Goal: Information Seeking & Learning: Learn about a topic

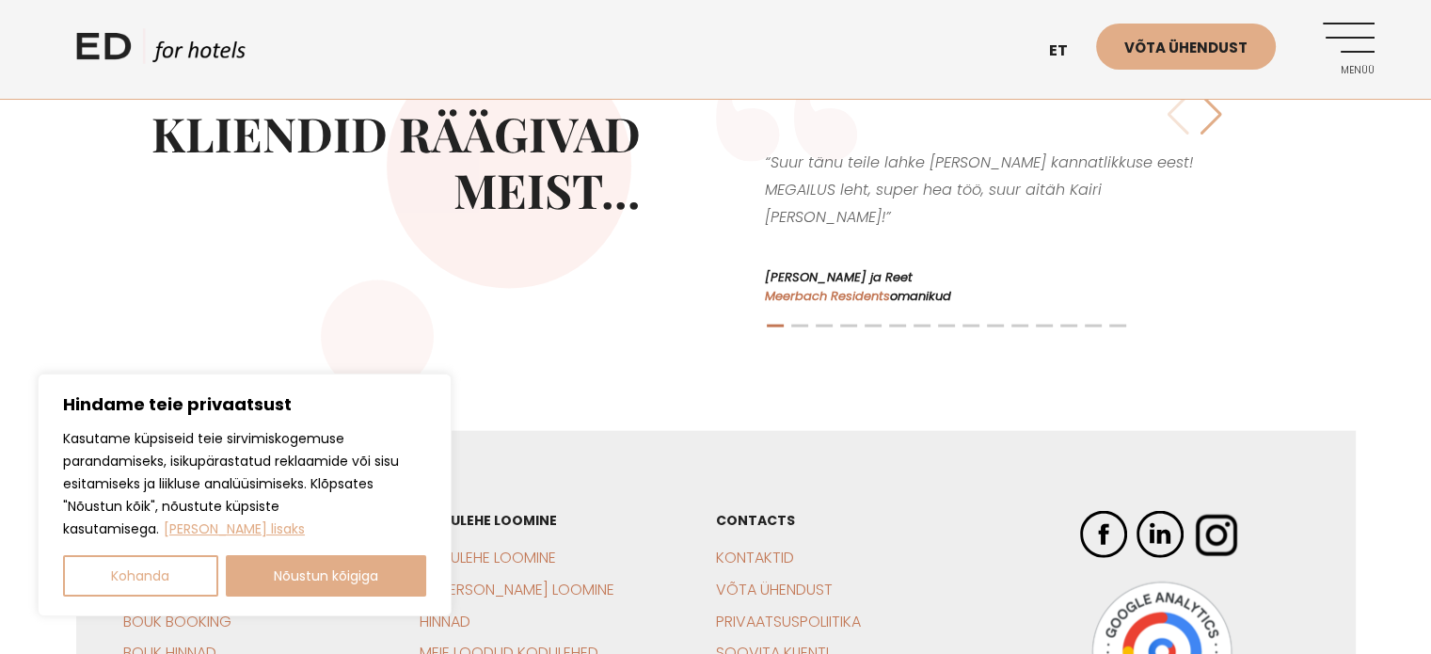
scroll to position [4440, 0]
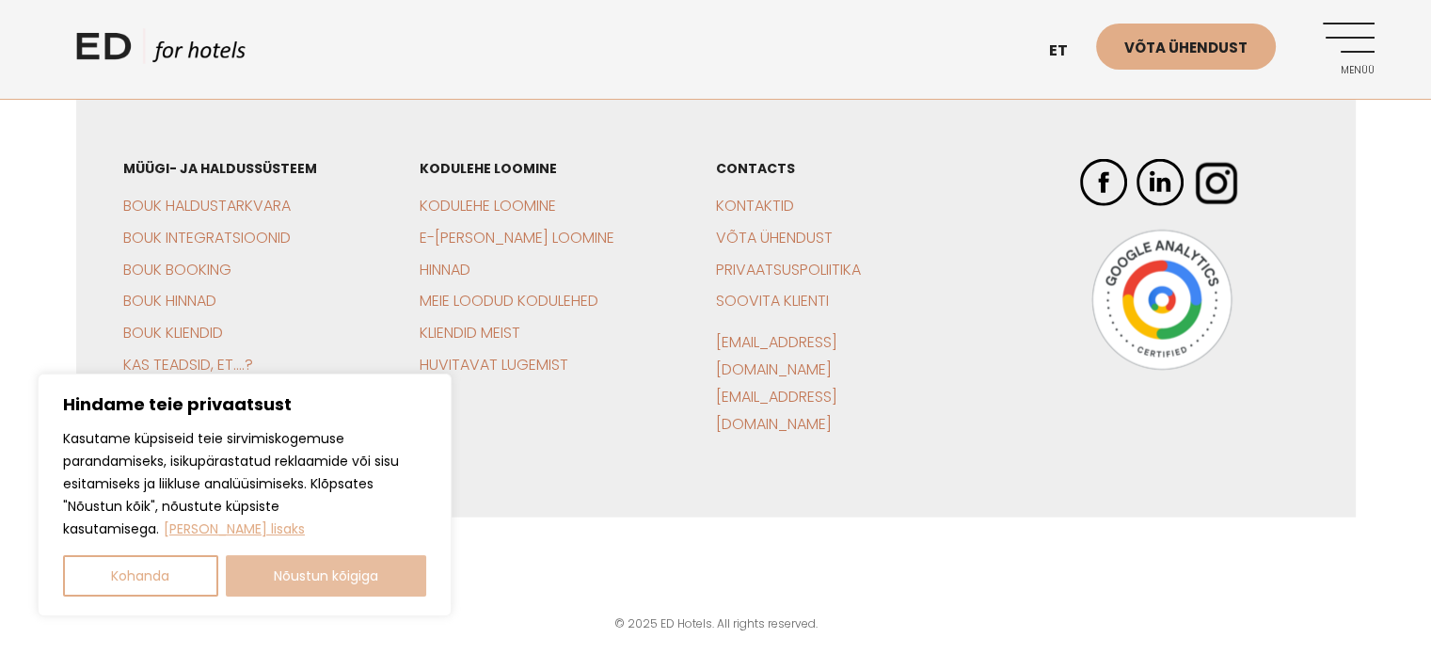
click at [365, 589] on button "Nõustun kõigiga" at bounding box center [326, 575] width 201 height 41
checkbox input "true"
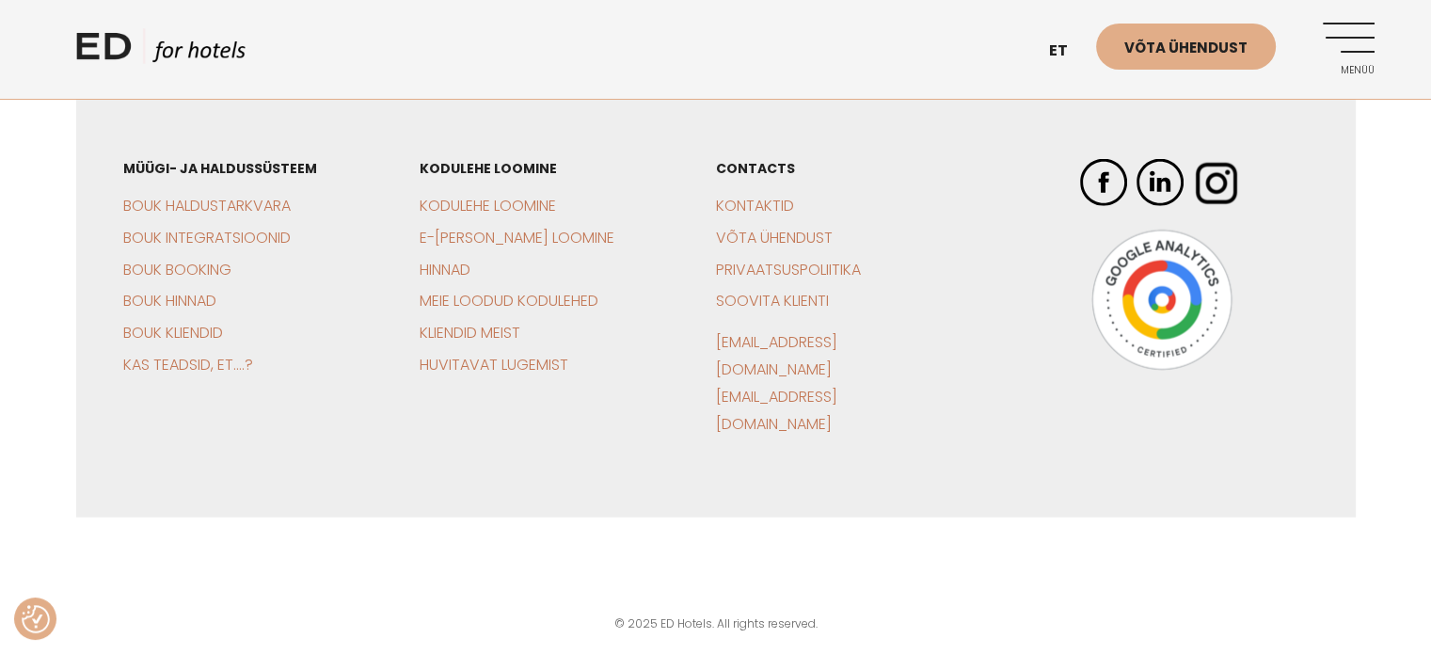
click at [317, 172] on div "Müügi- ja haldussüsteem BOUK Haldustarkvara BOUK Integratsioonid BOUK Booking B…" at bounding box center [271, 298] width 296 height 344
click at [209, 343] on link "BOUK Kliendid" at bounding box center [173, 333] width 100 height 22
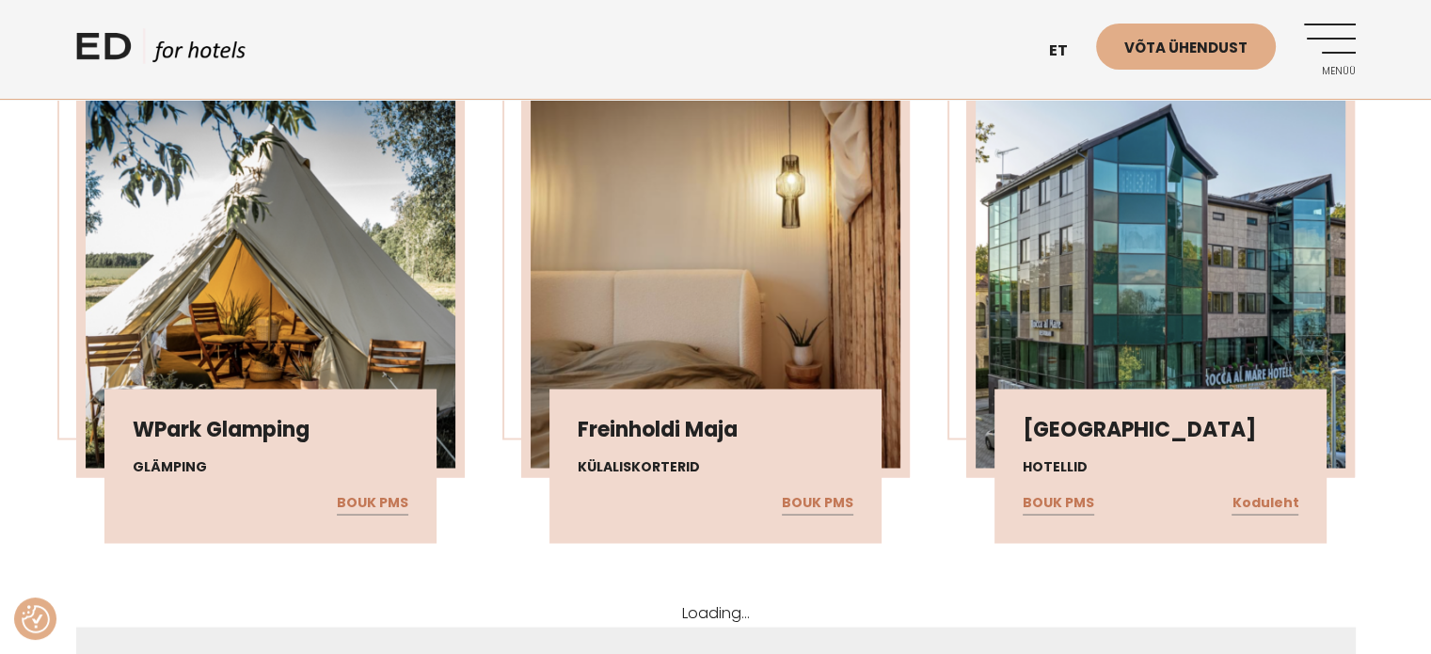
scroll to position [3243, 0]
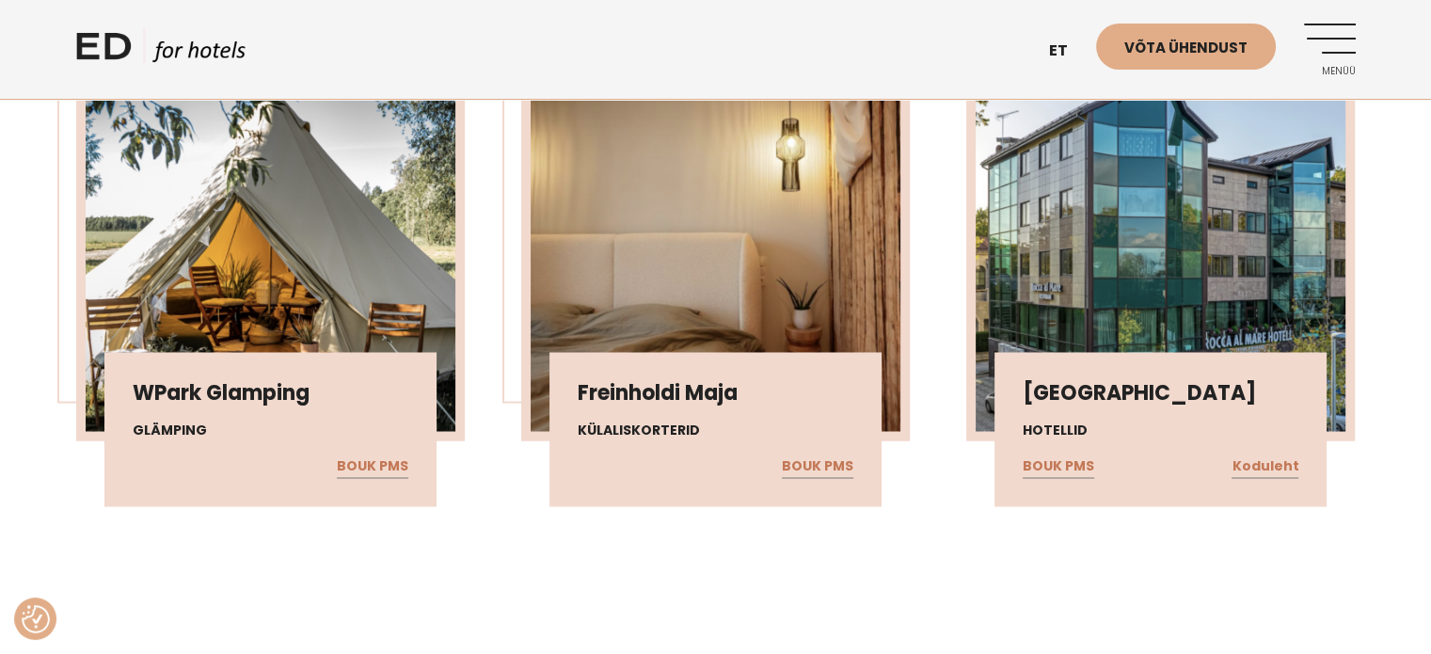
click at [1151, 445] on div "Rocca al Mare Hotell Hotellid BOUK PMS Koduleht" at bounding box center [1160, 429] width 332 height 154
click at [1063, 456] on link "BOUK PMS" at bounding box center [1058, 465] width 71 height 24
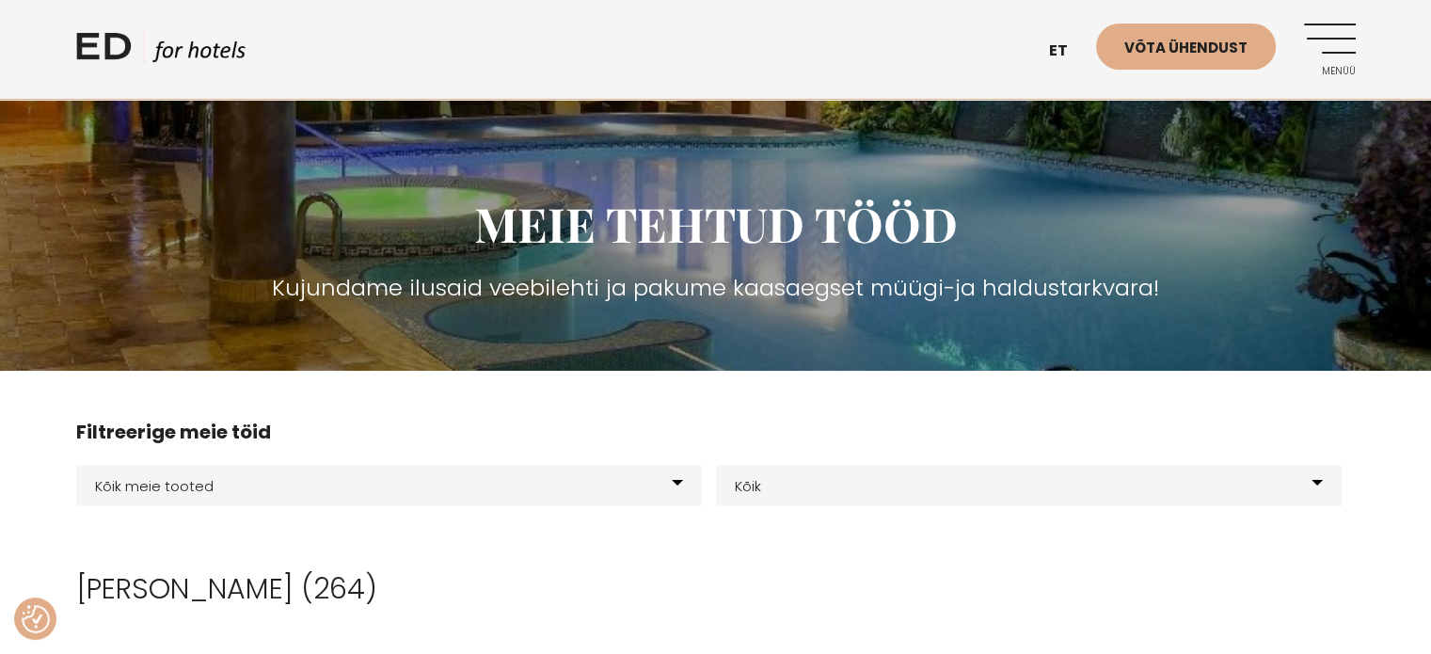
scroll to position [0, 0]
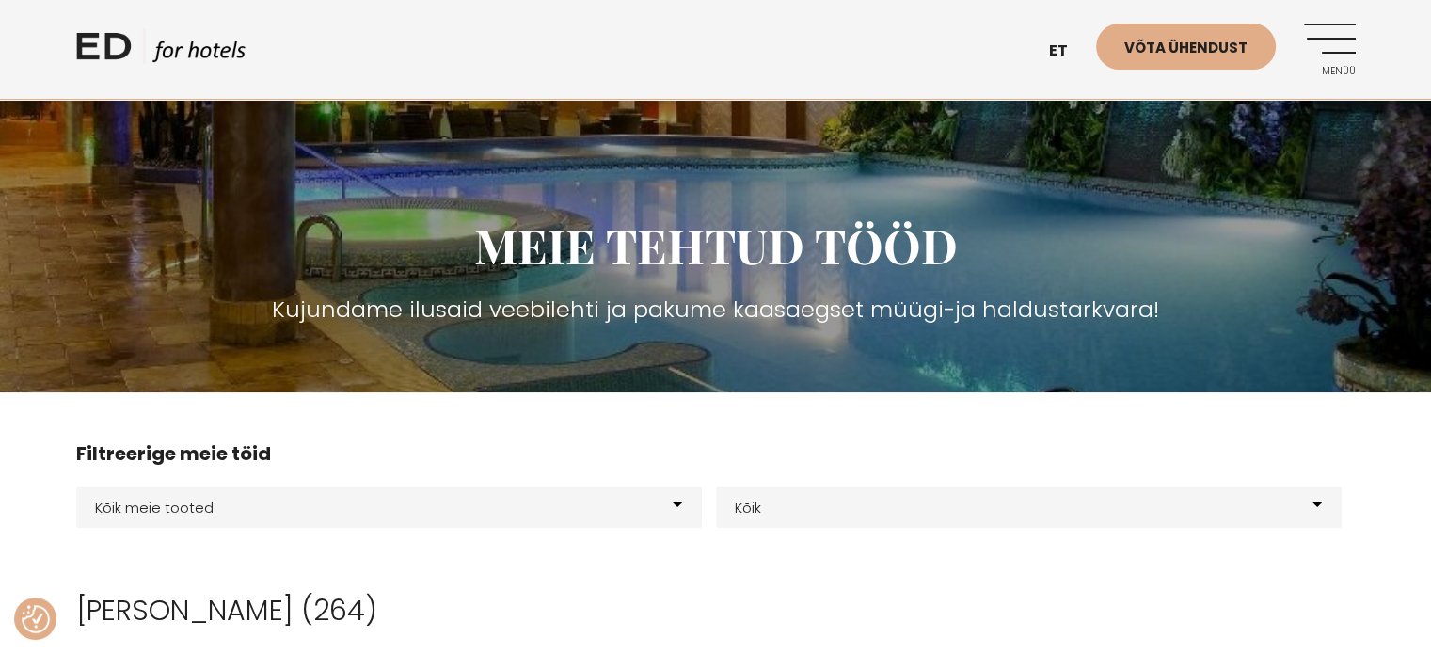
drag, startPoint x: 1231, startPoint y: 236, endPoint x: 1210, endPoint y: 214, distance: 31.3
click at [1230, 236] on h2 "MEIE TEHTUD TÖÖD" at bounding box center [715, 245] width 1279 height 56
click at [972, 25] on div "ED HOTELS et EN Võta ühendust Menüü" at bounding box center [715, 49] width 1279 height 99
click at [143, 59] on link "ED HOTELS" at bounding box center [160, 51] width 169 height 47
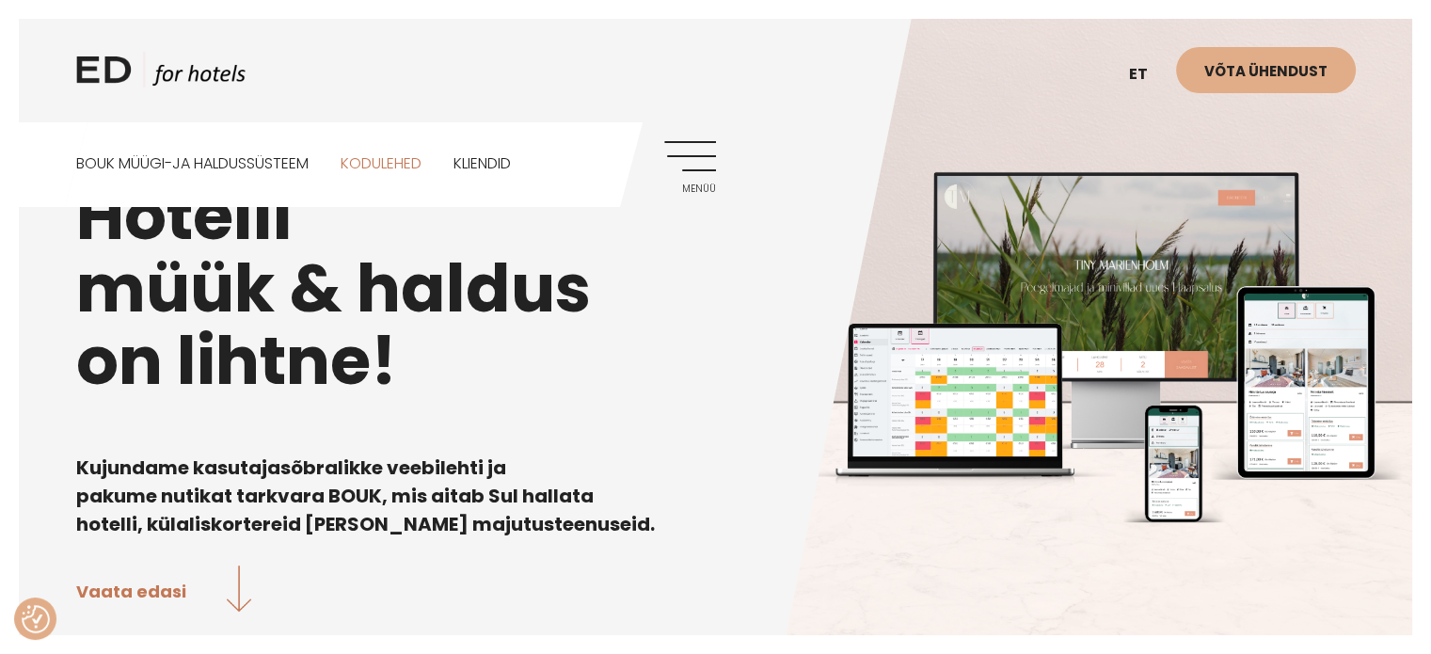
click at [395, 167] on link "Kodulehed" at bounding box center [381, 164] width 81 height 84
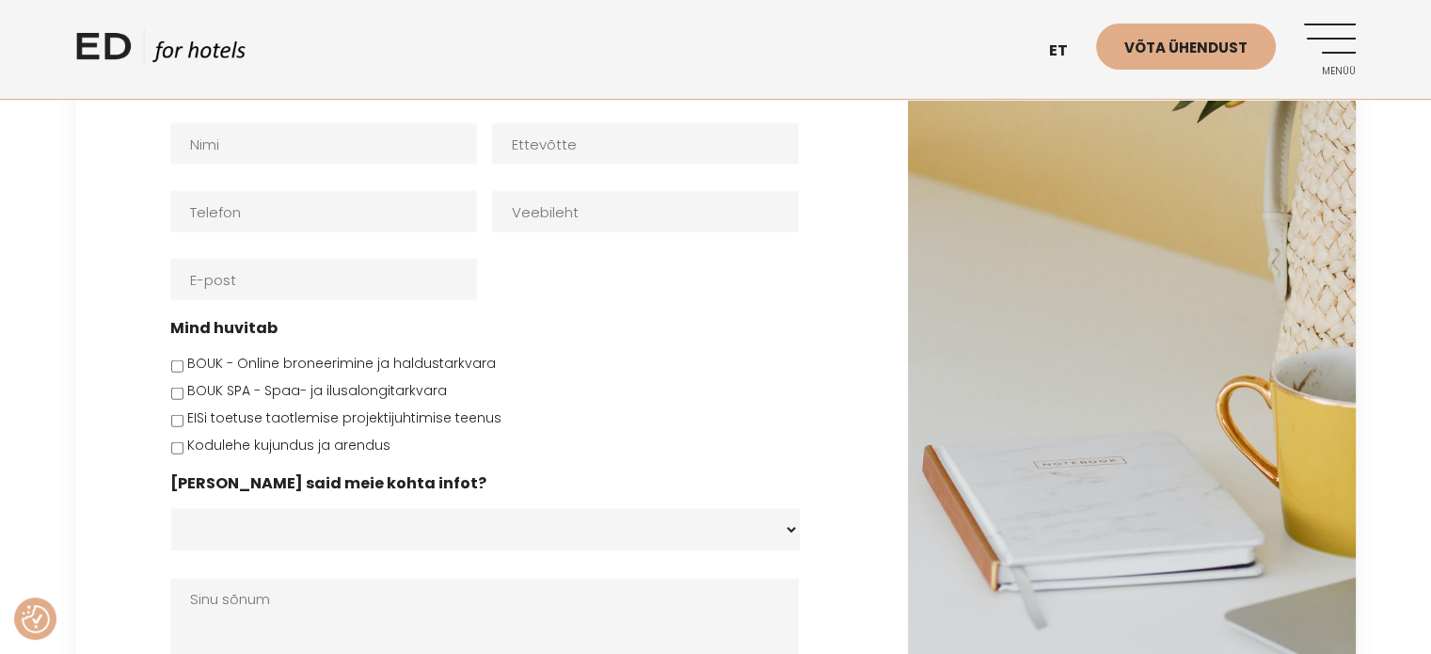
scroll to position [4628, 0]
click at [580, 354] on li "BOUK - Online broneerimine ja haldustarkvara" at bounding box center [491, 364] width 643 height 20
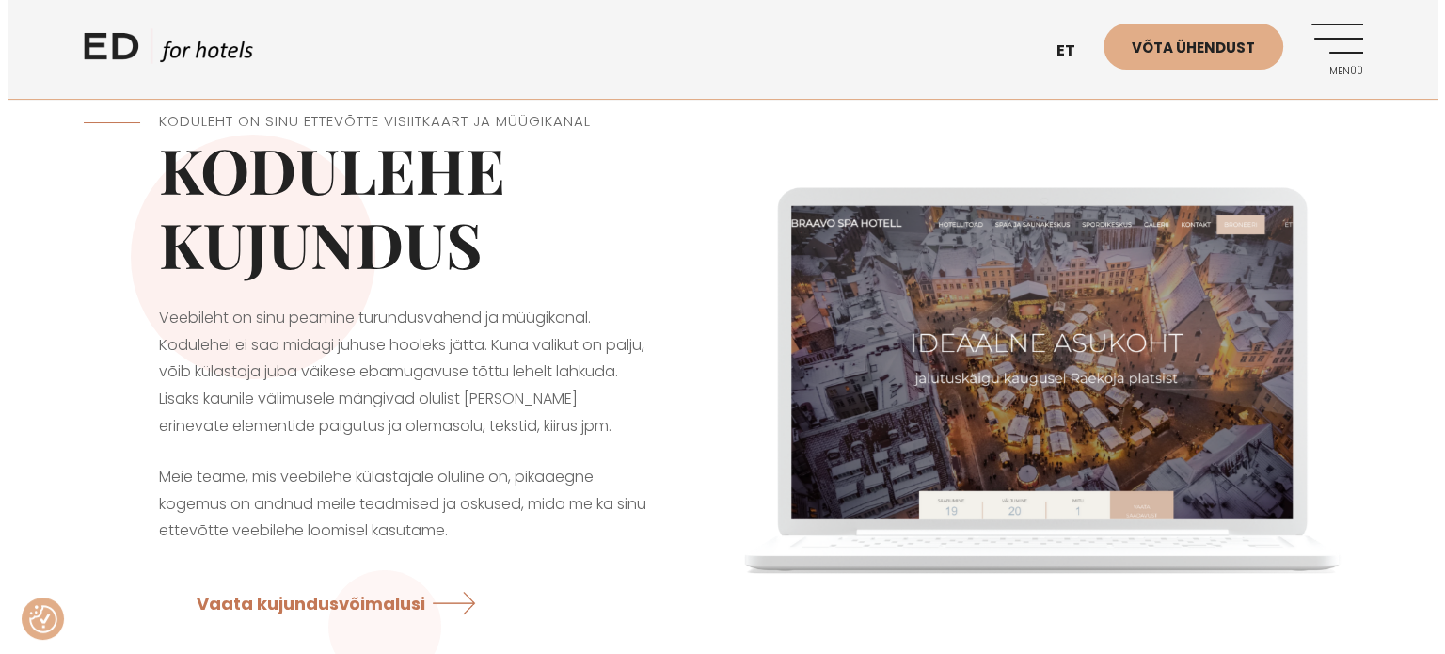
scroll to position [0, 0]
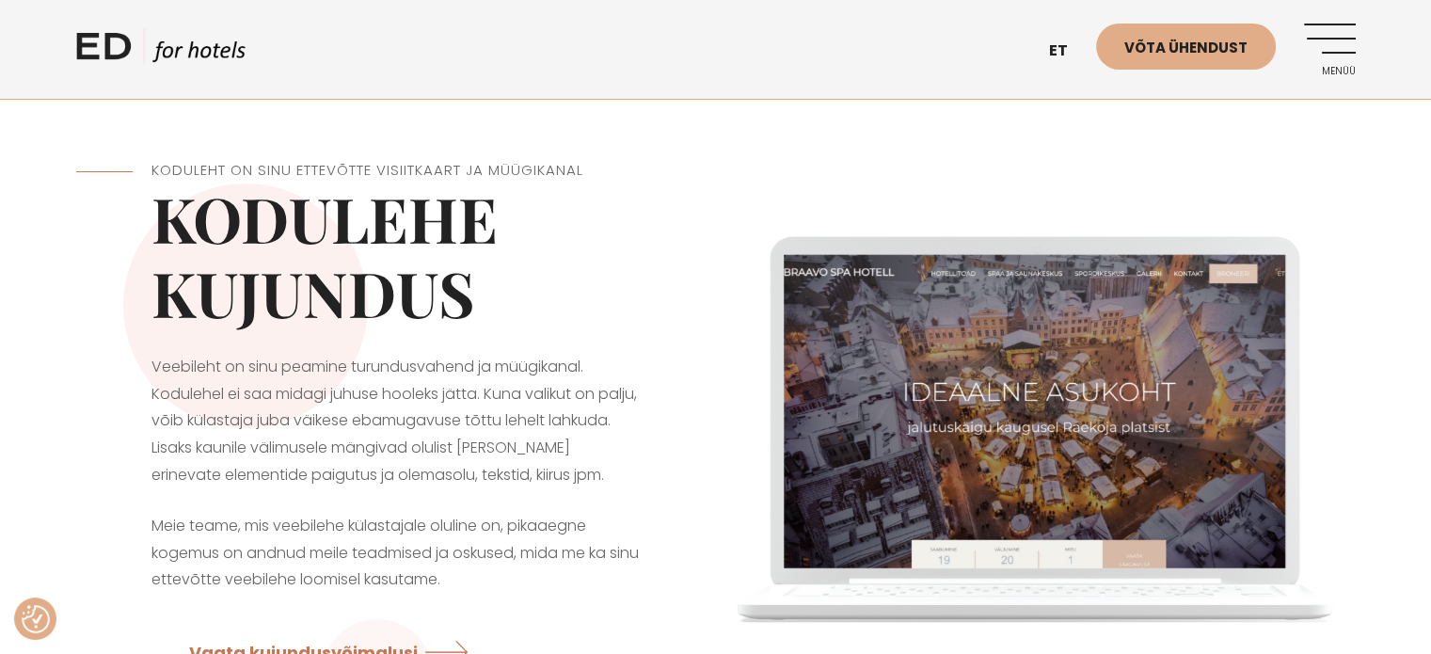
click at [1340, 37] on link "Menüü" at bounding box center [1330, 50] width 52 height 52
